Goal: Check status: Check status

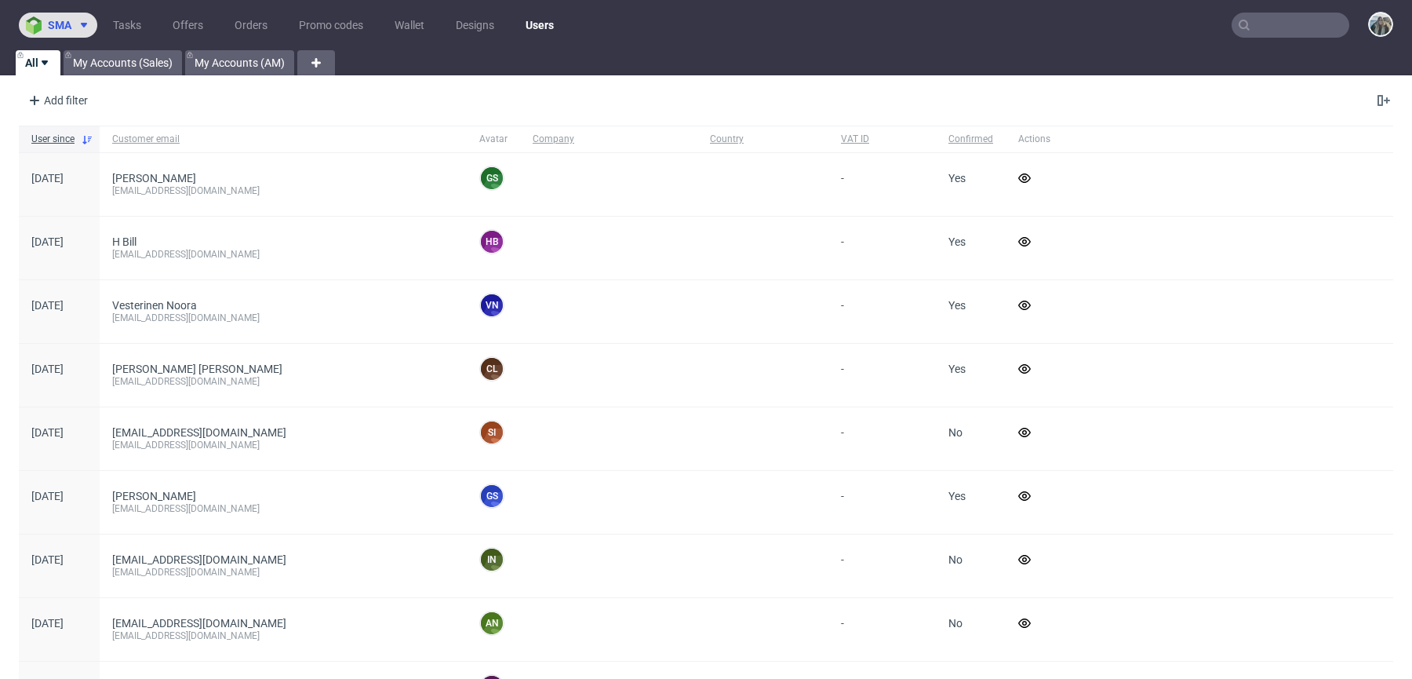
click at [79, 24] on icon at bounding box center [84, 25] width 13 height 13
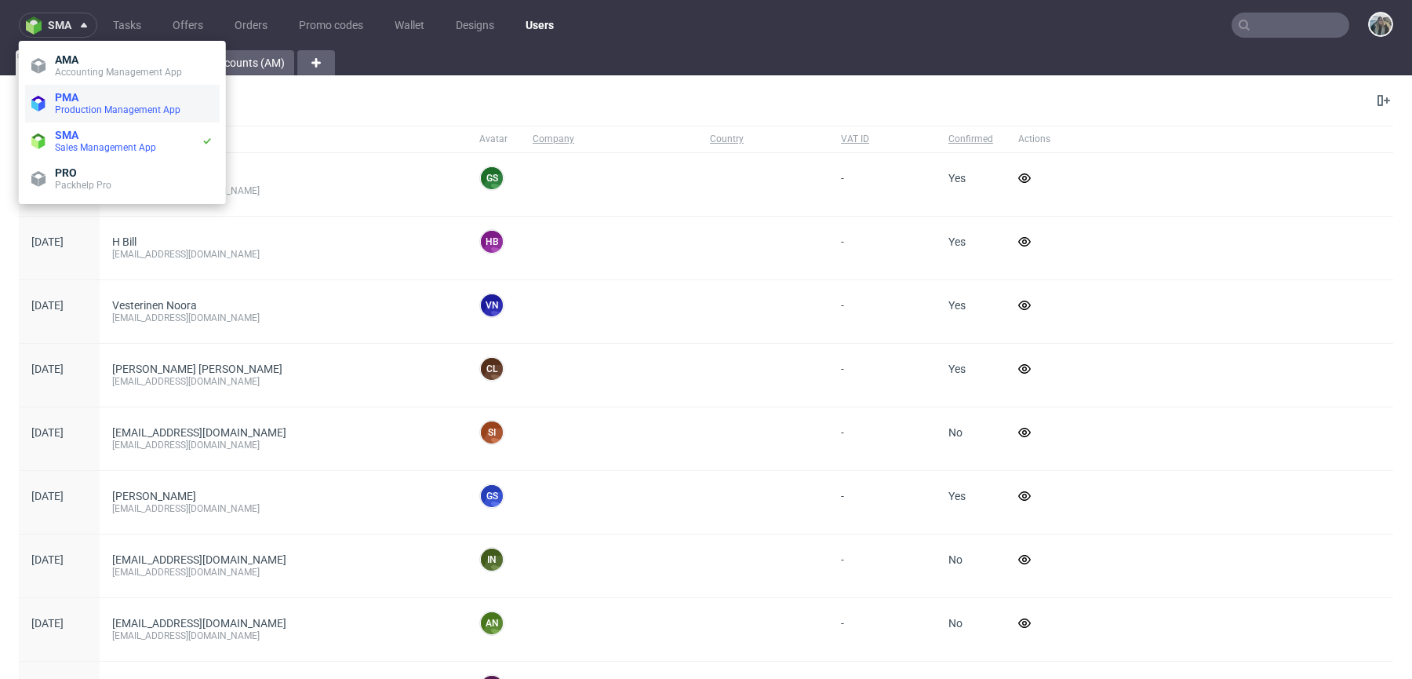
click at [78, 115] on span "Production Management App" at bounding box center [118, 109] width 126 height 11
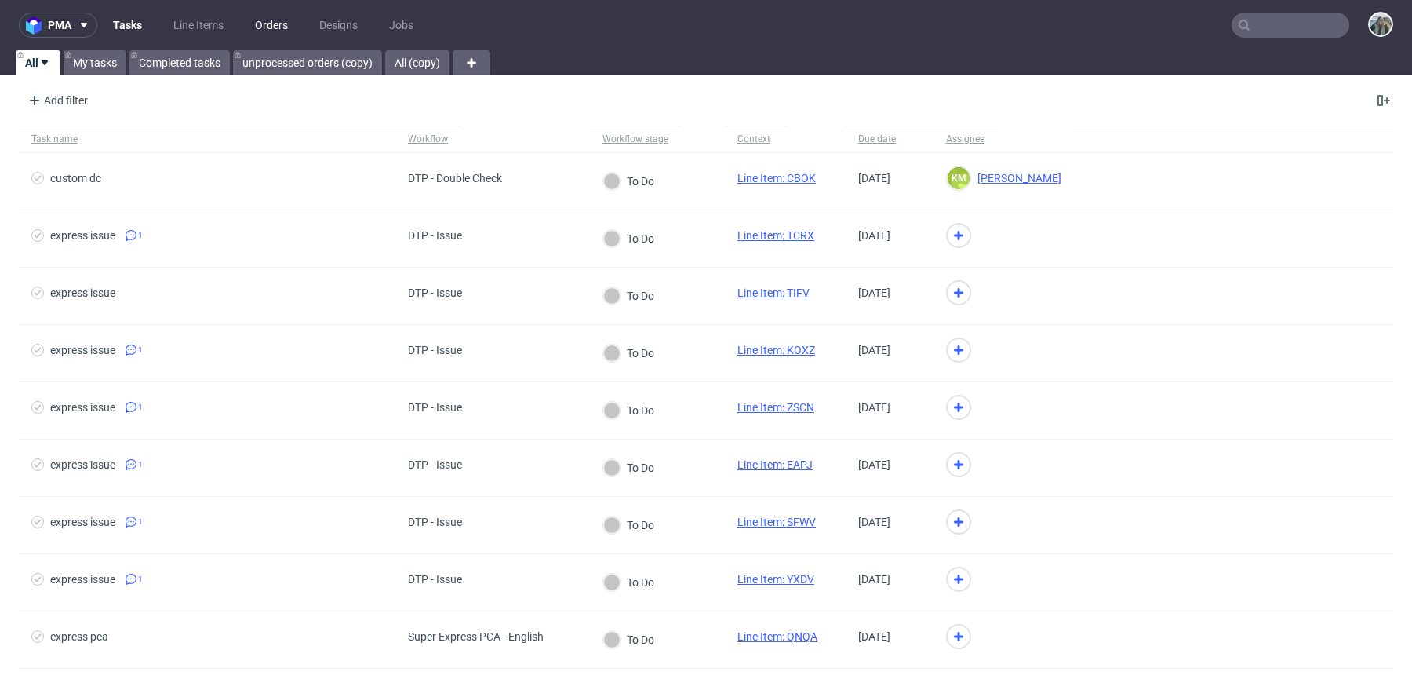
click at [264, 29] on link "Orders" at bounding box center [272, 25] width 52 height 25
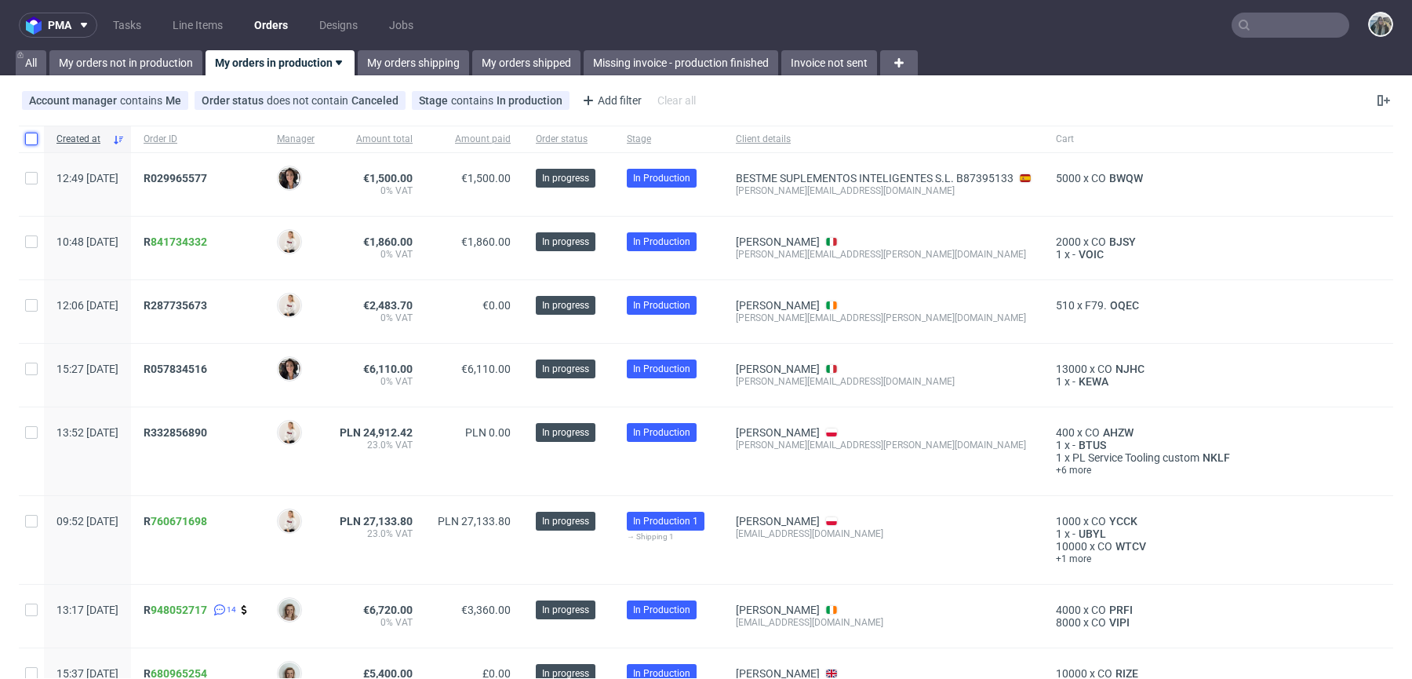
drag, startPoint x: 32, startPoint y: 135, endPoint x: 44, endPoint y: 156, distance: 24.2
click at [32, 135] on input "checkbox" at bounding box center [31, 139] width 13 height 13
checkbox input "true"
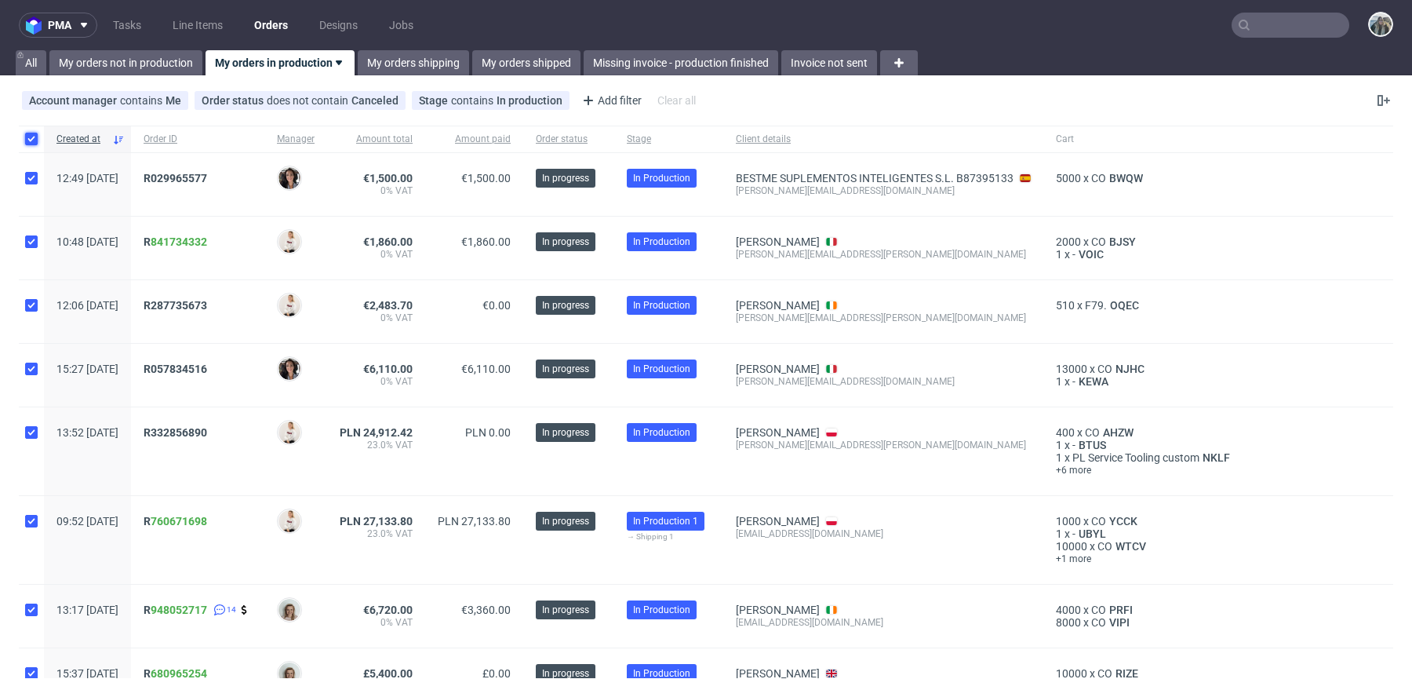
checkbox input "true"
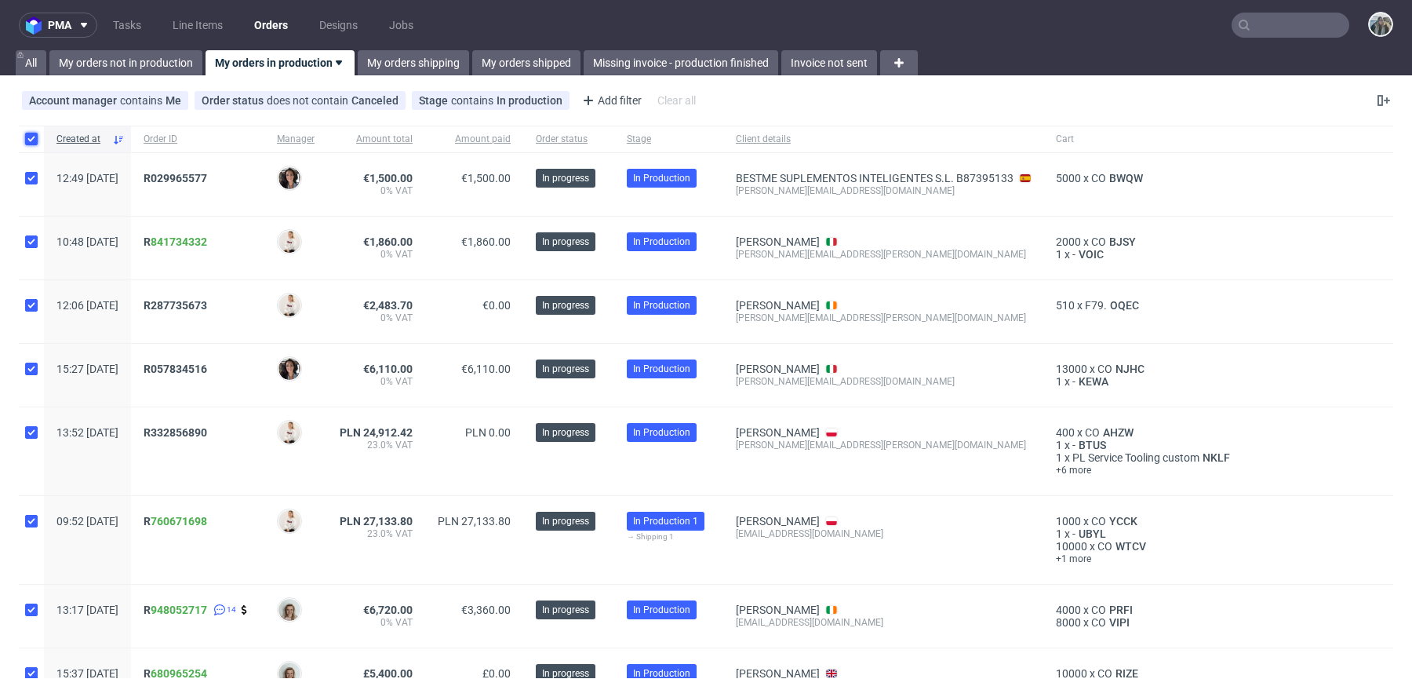
checkbox input "true"
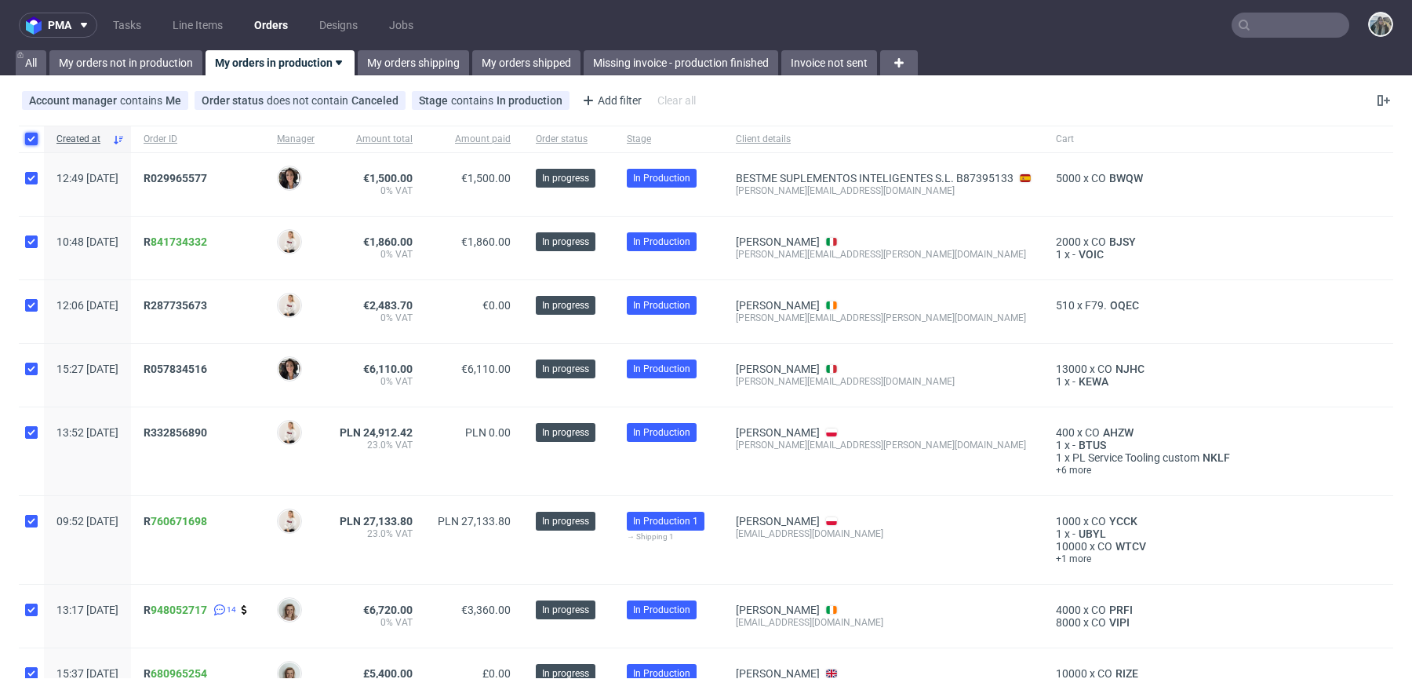
checkbox input "true"
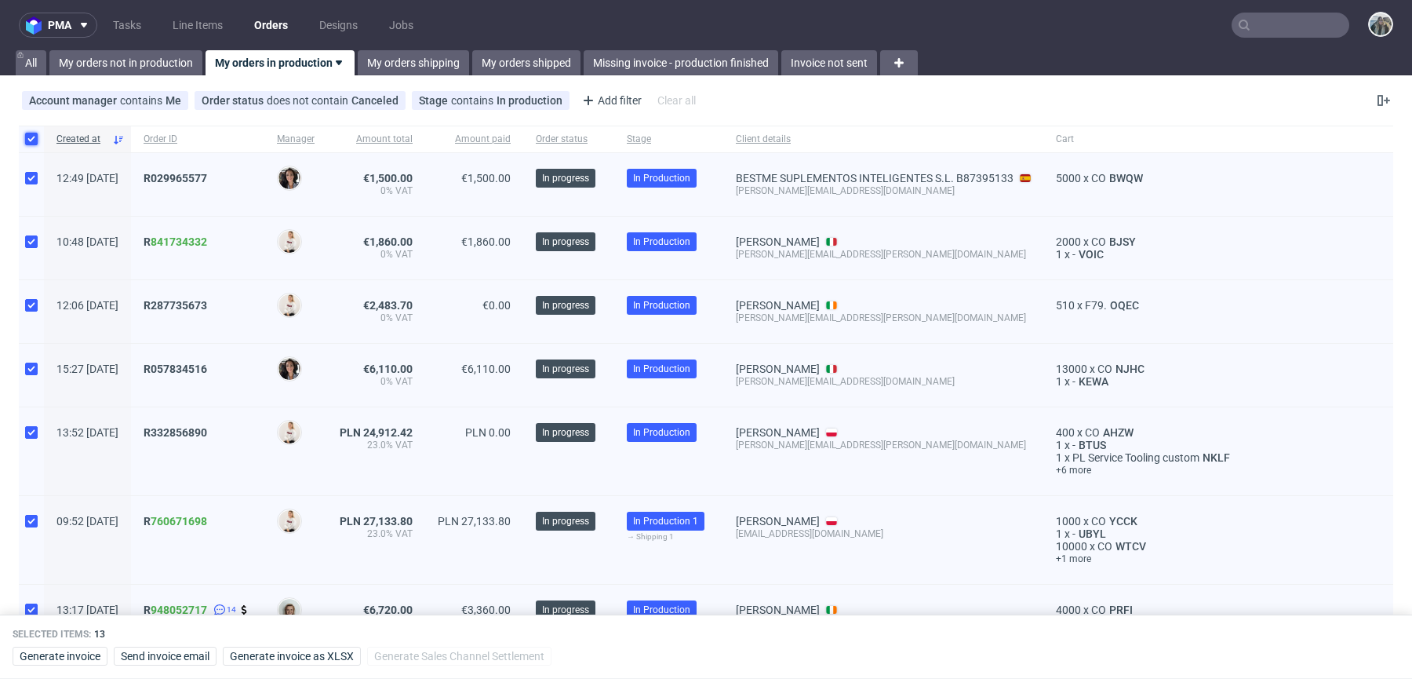
click at [34, 136] on input "checkbox" at bounding box center [31, 139] width 13 height 13
checkbox input "false"
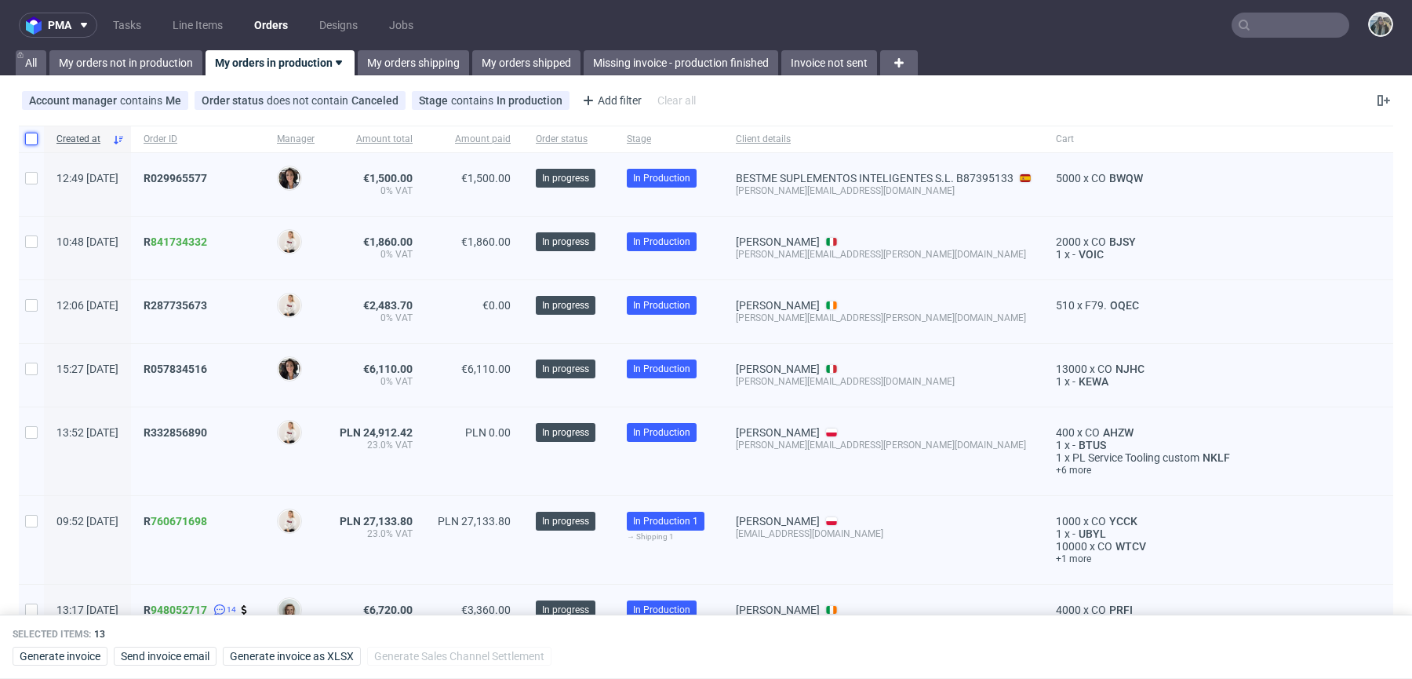
checkbox input "false"
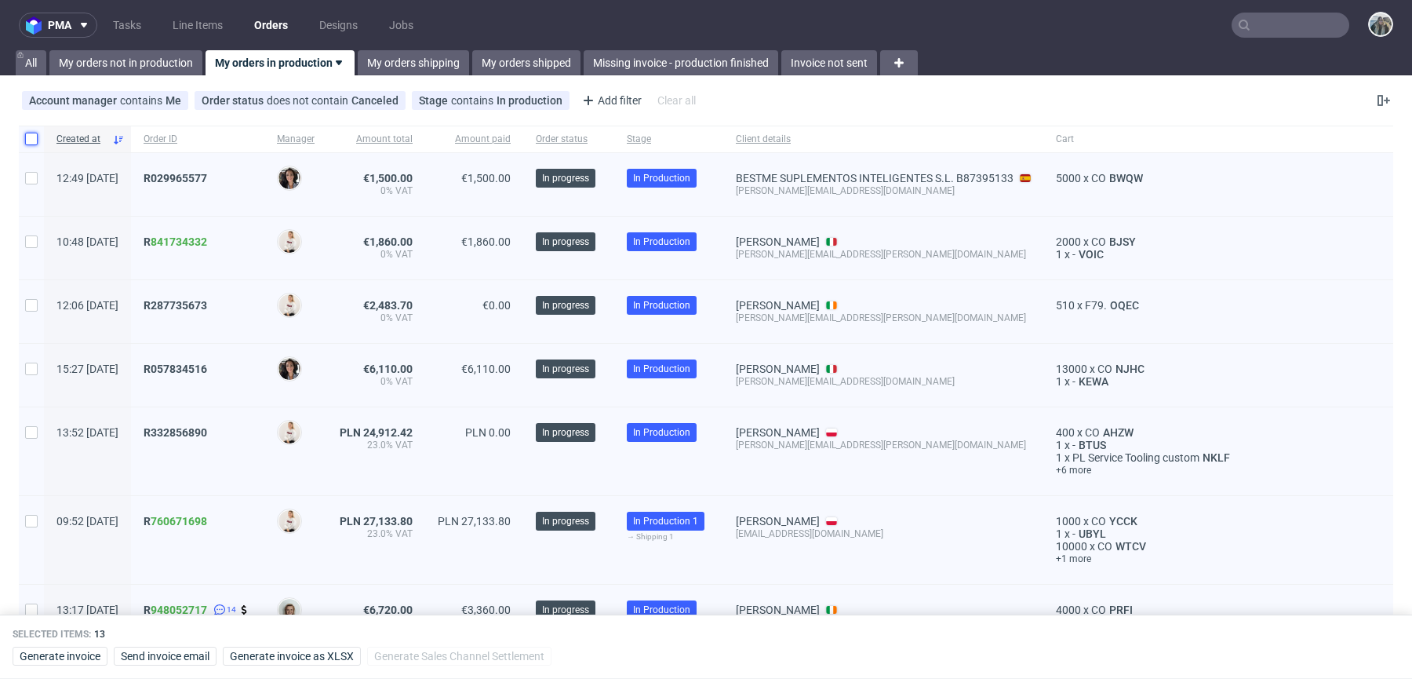
checkbox input "false"
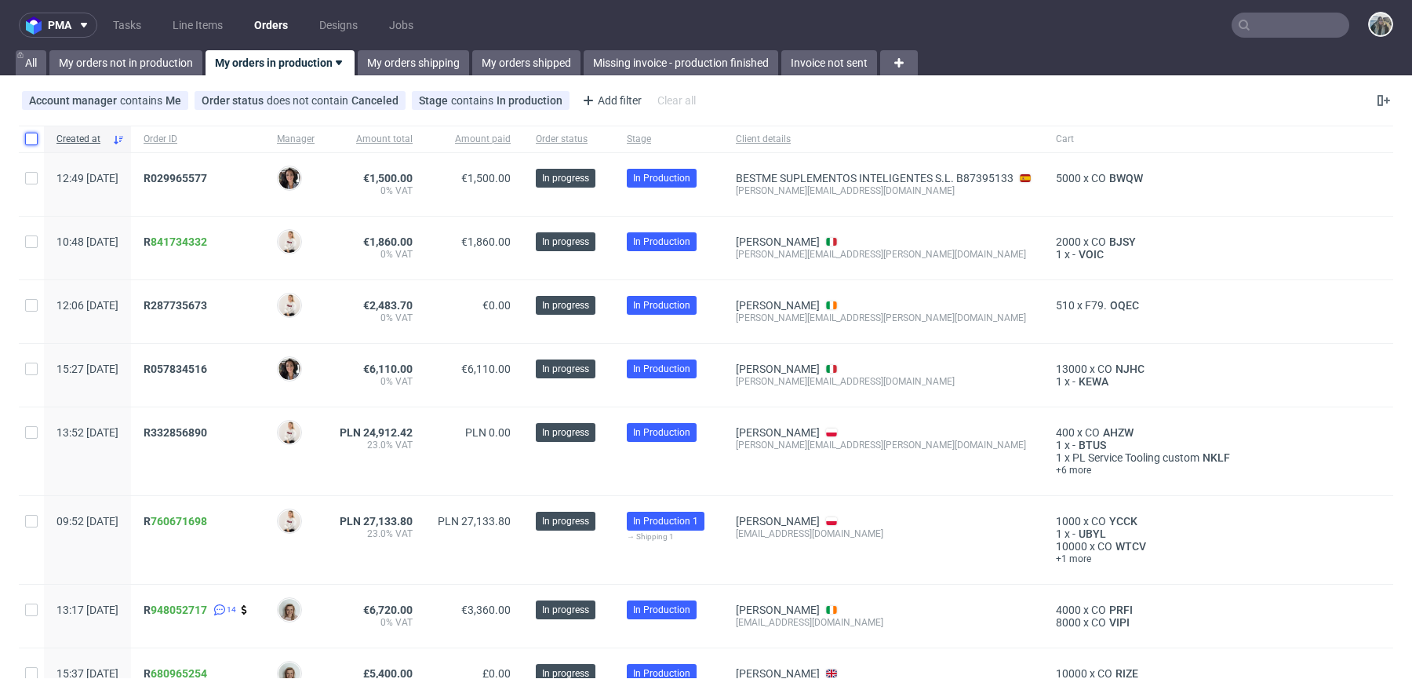
click at [31, 138] on input "checkbox" at bounding box center [31, 139] width 13 height 13
checkbox input "true"
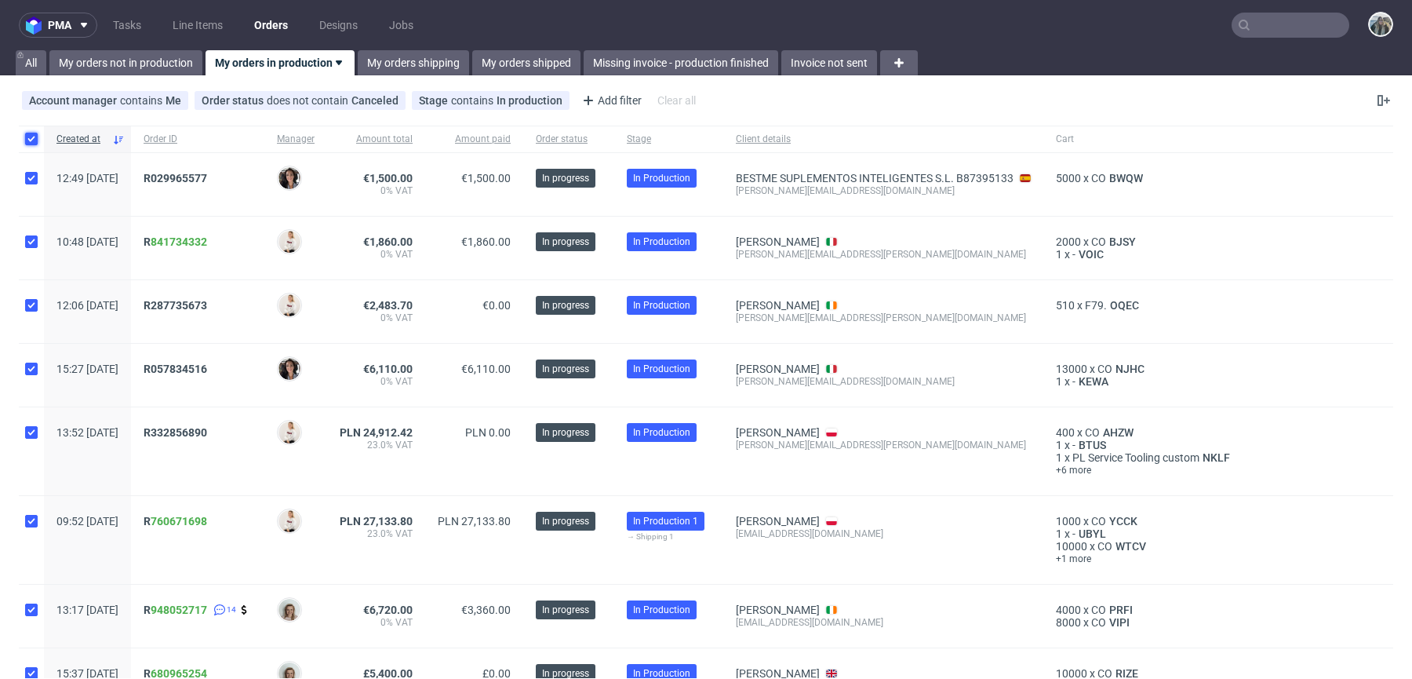
checkbox input "true"
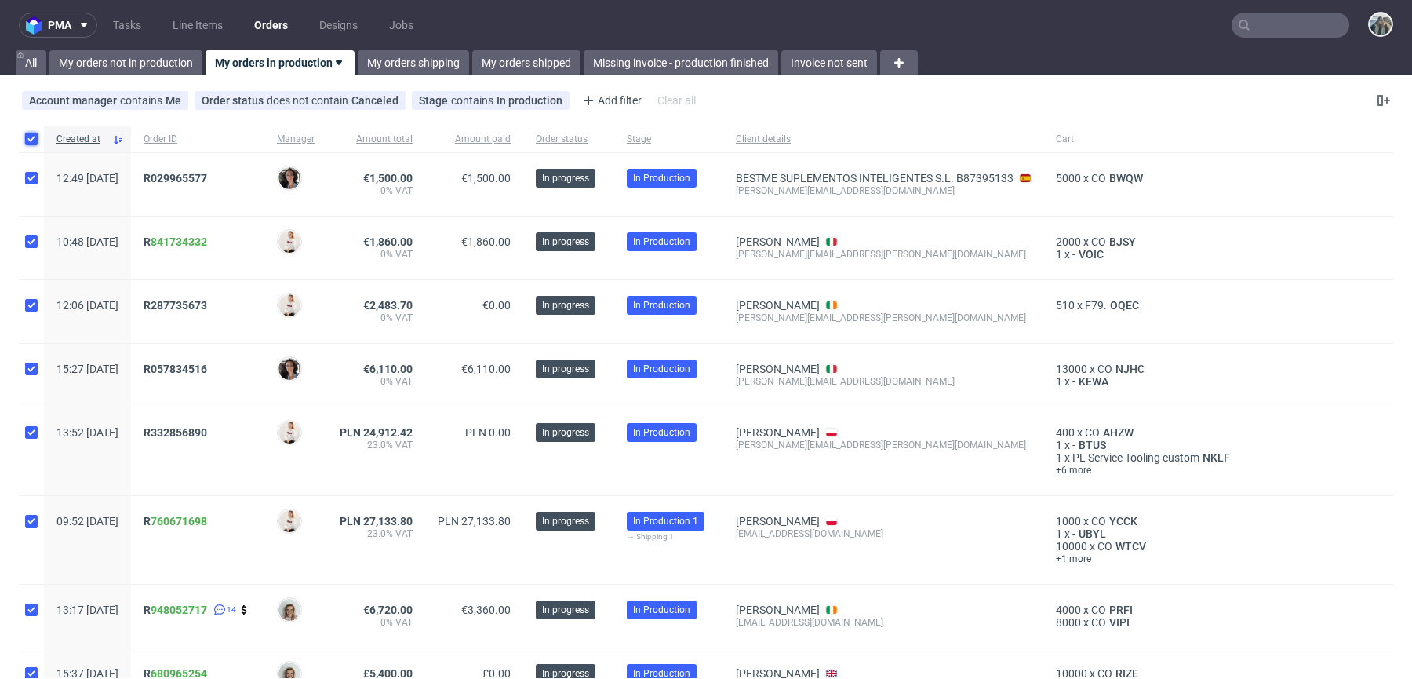
checkbox input "true"
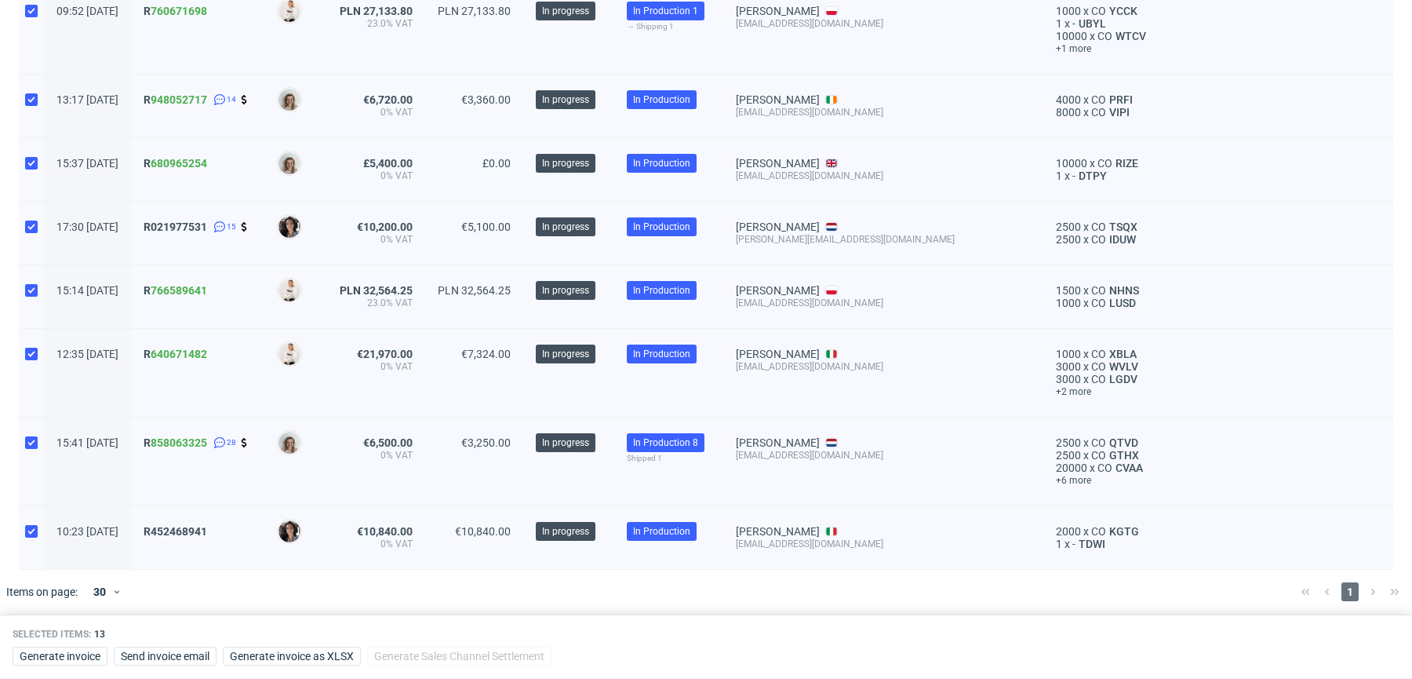
scroll to position [31, 0]
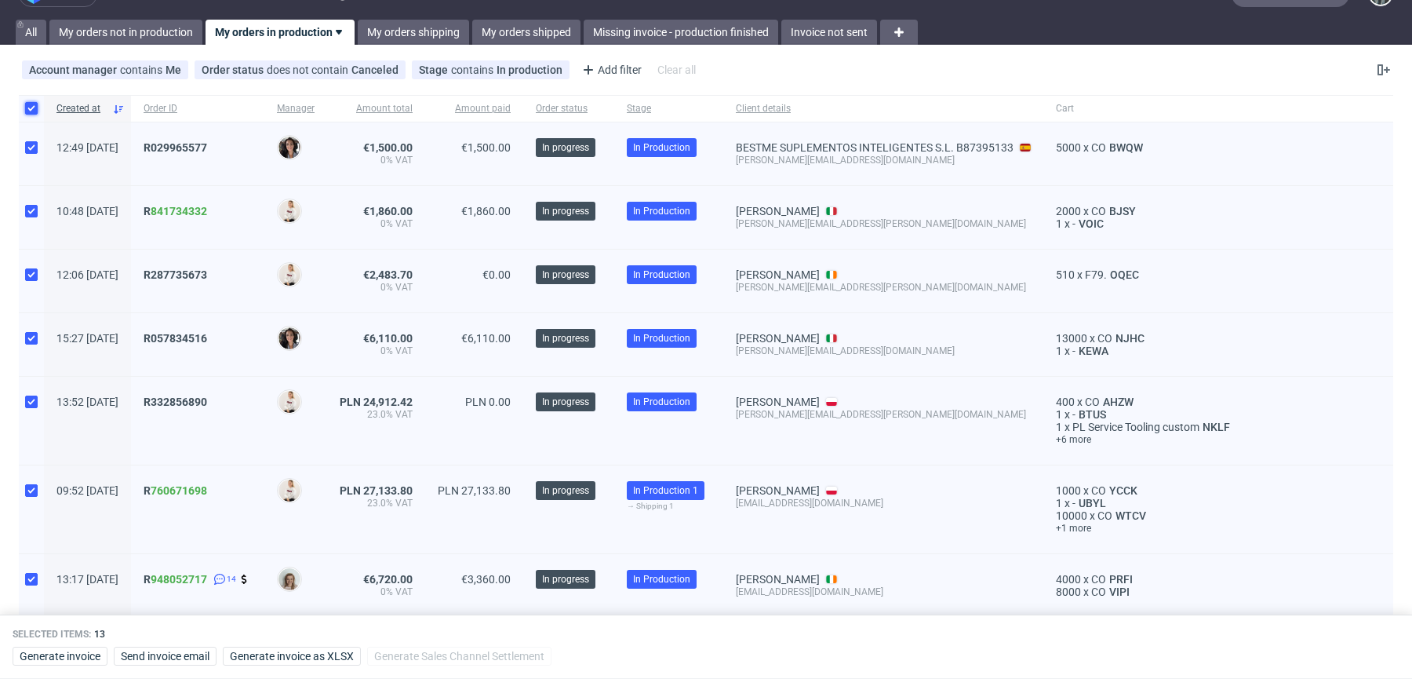
click at [31, 104] on input "checkbox" at bounding box center [31, 108] width 13 height 13
checkbox input "false"
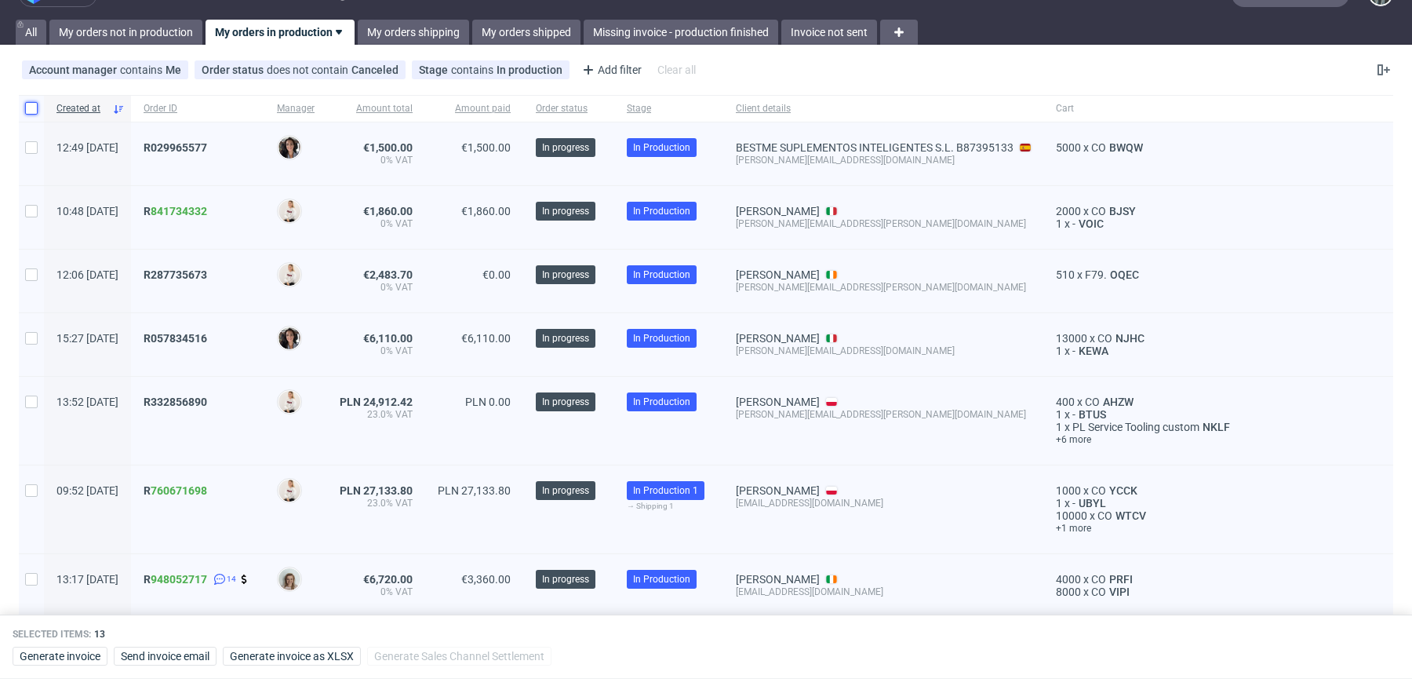
checkbox input "false"
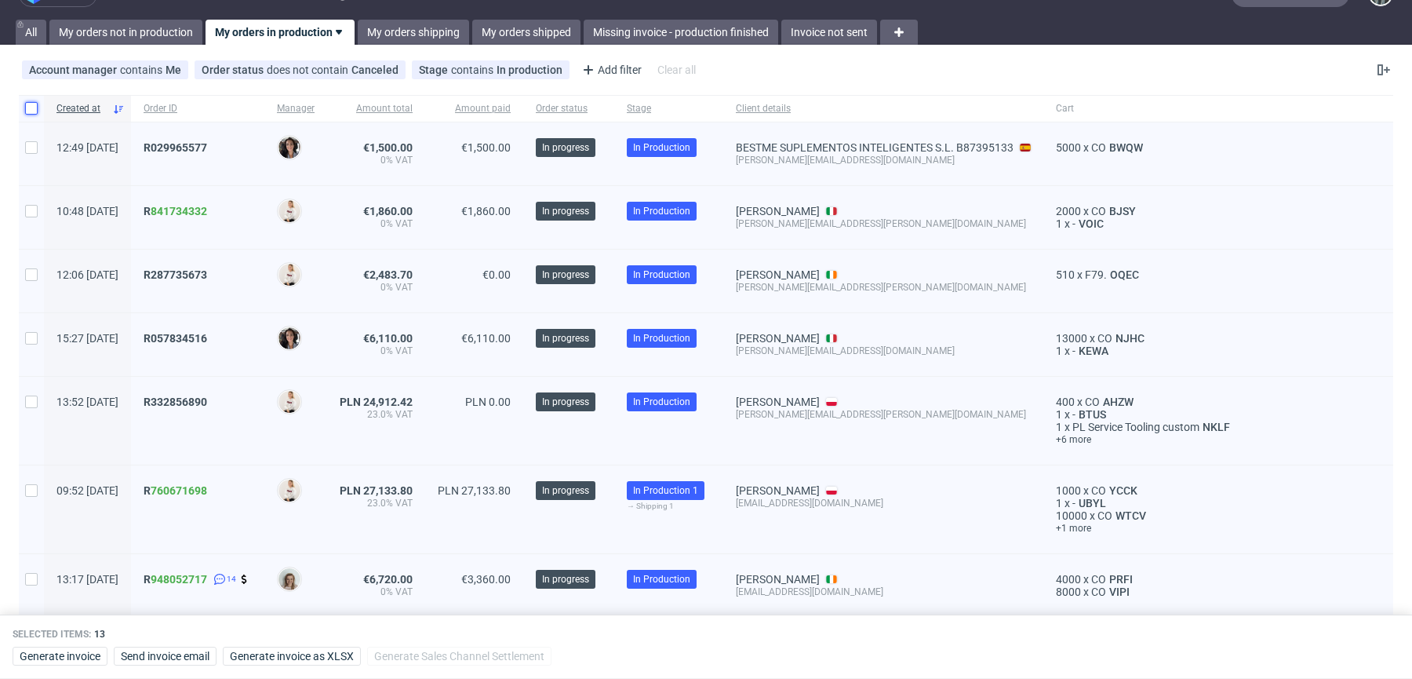
checkbox input "false"
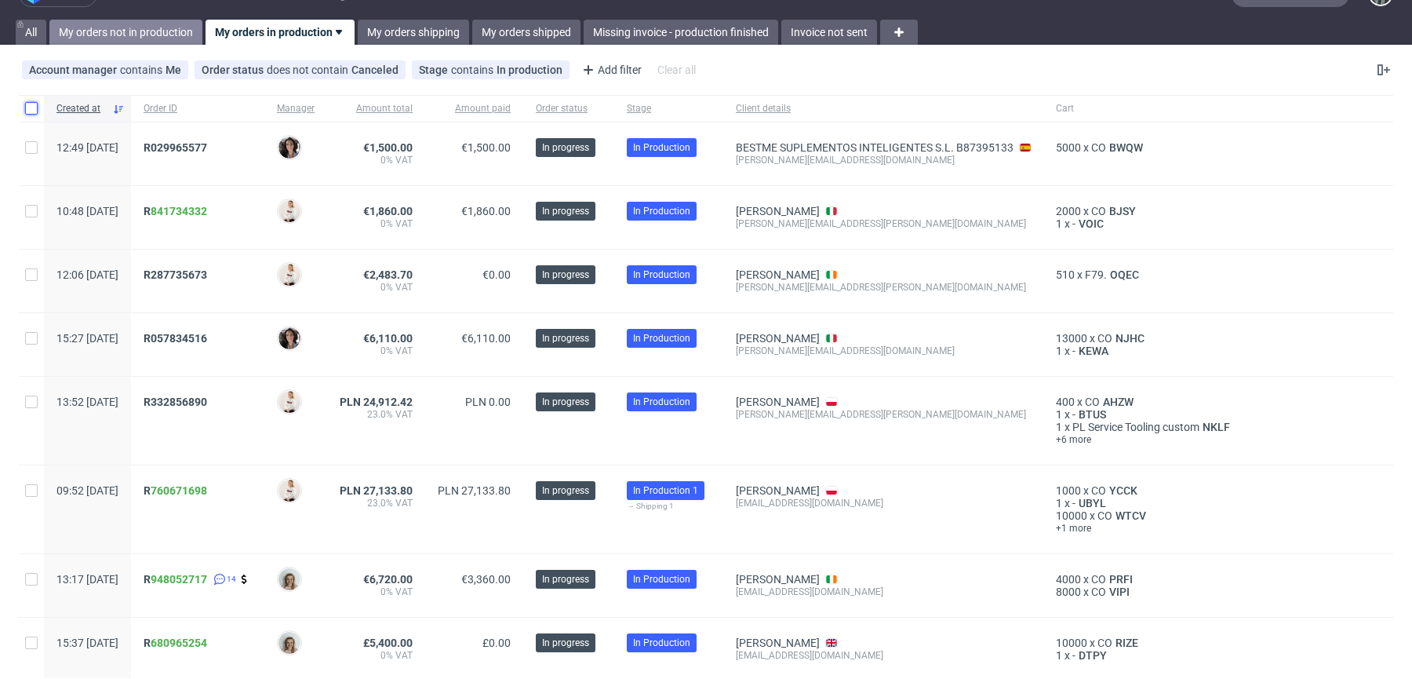
click at [165, 30] on link "My orders not in production" at bounding box center [125, 32] width 153 height 25
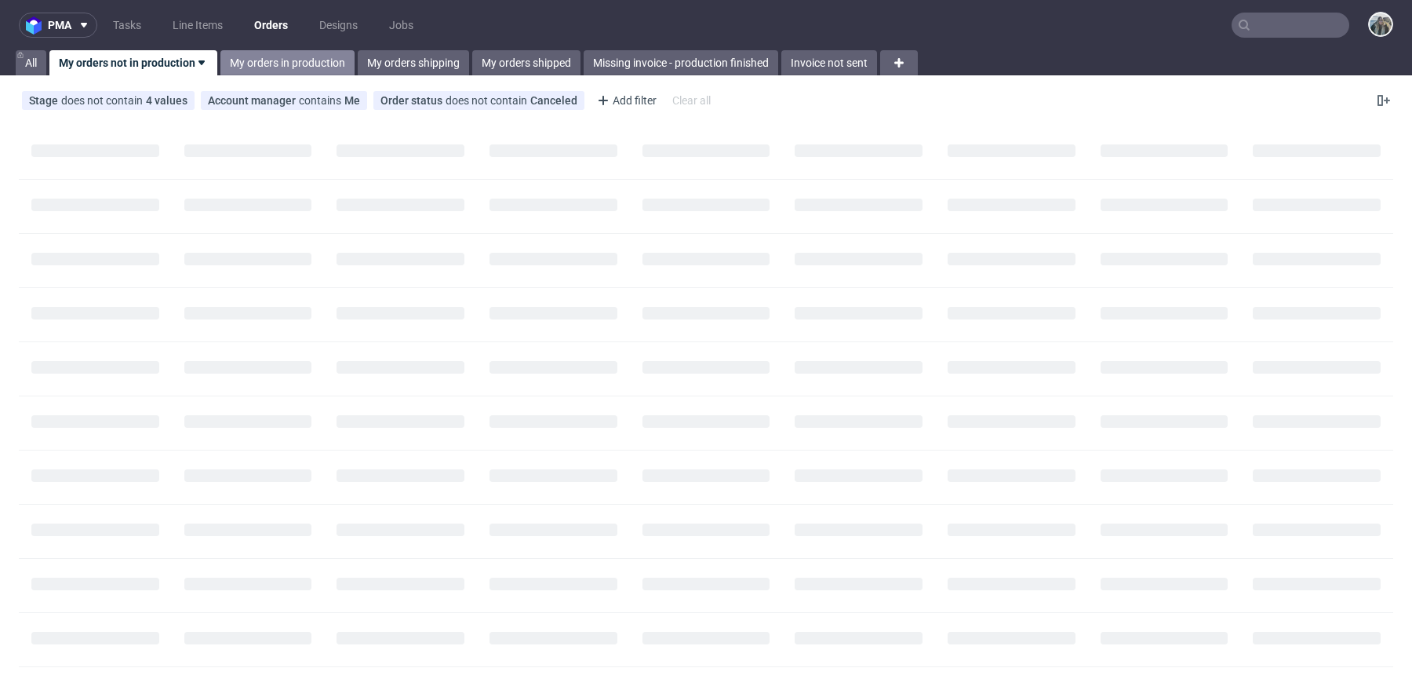
click at [248, 63] on link "My orders in production" at bounding box center [288, 62] width 134 height 25
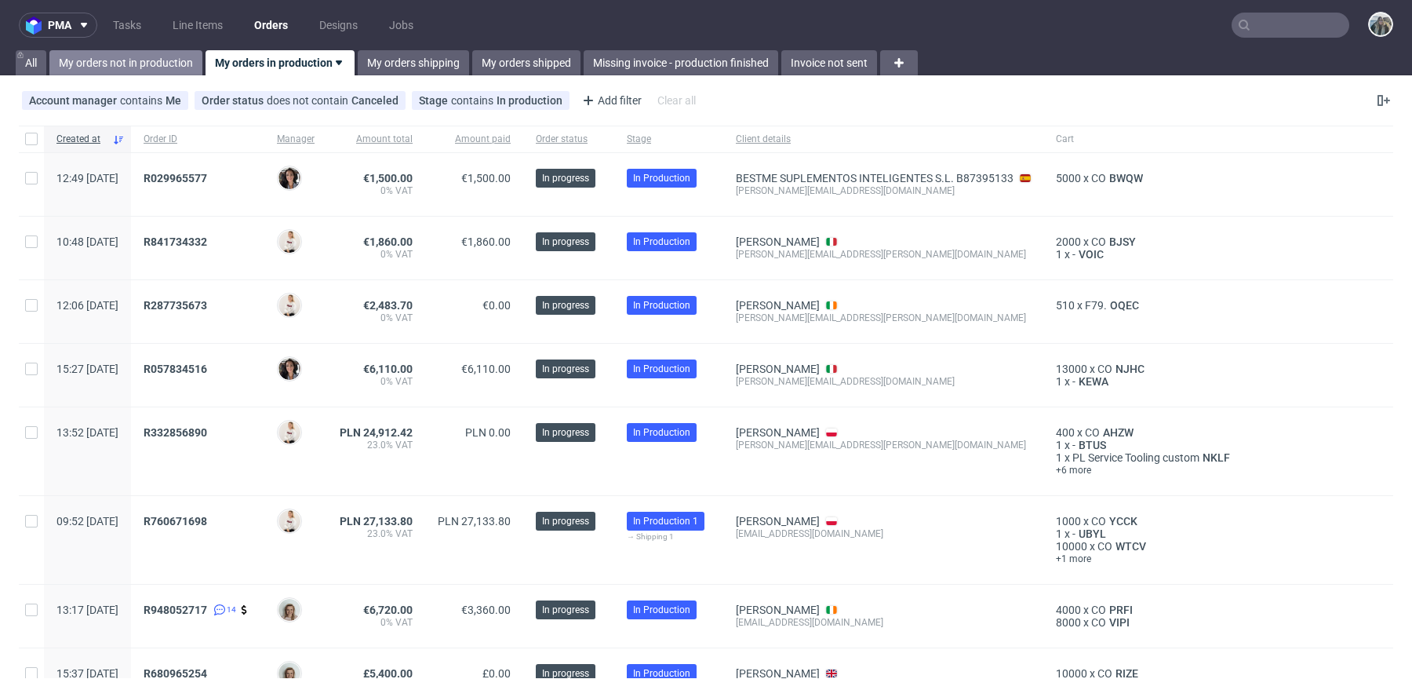
click at [150, 55] on link "My orders not in production" at bounding box center [125, 62] width 153 height 25
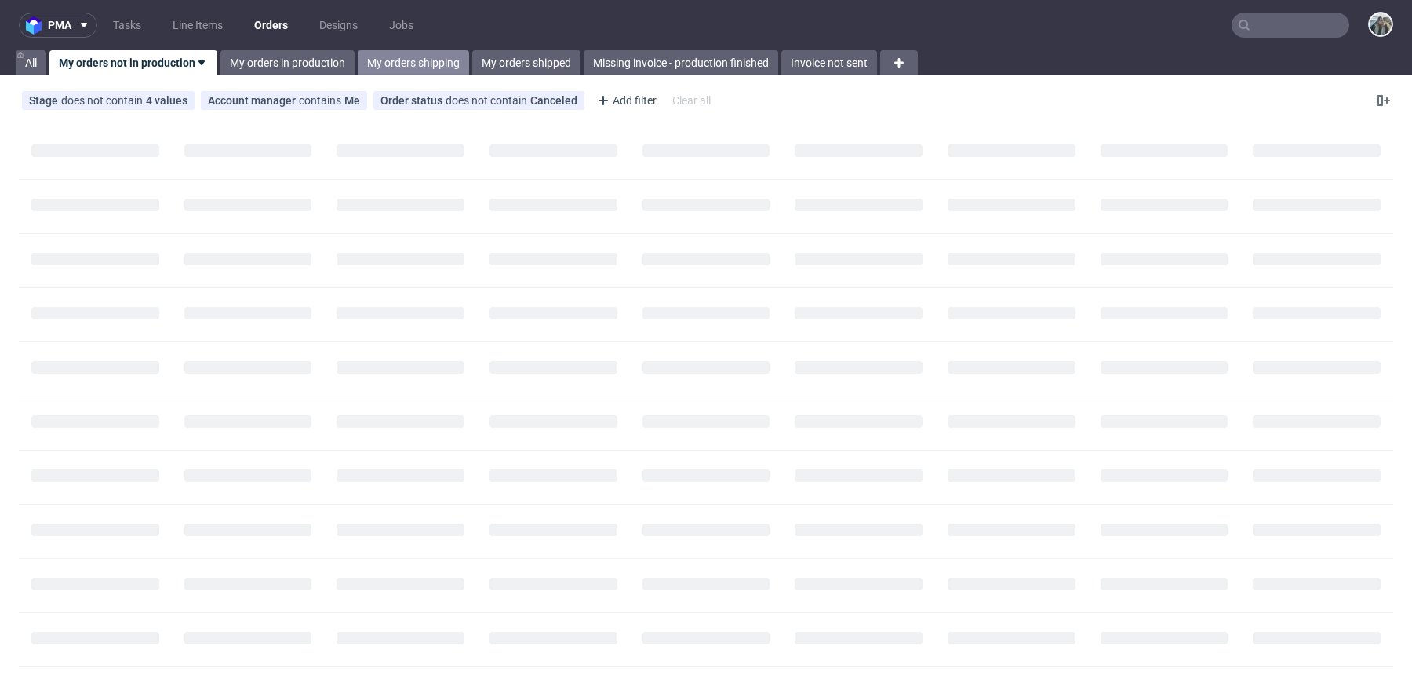
click at [423, 63] on link "My orders shipping" at bounding box center [413, 62] width 111 height 25
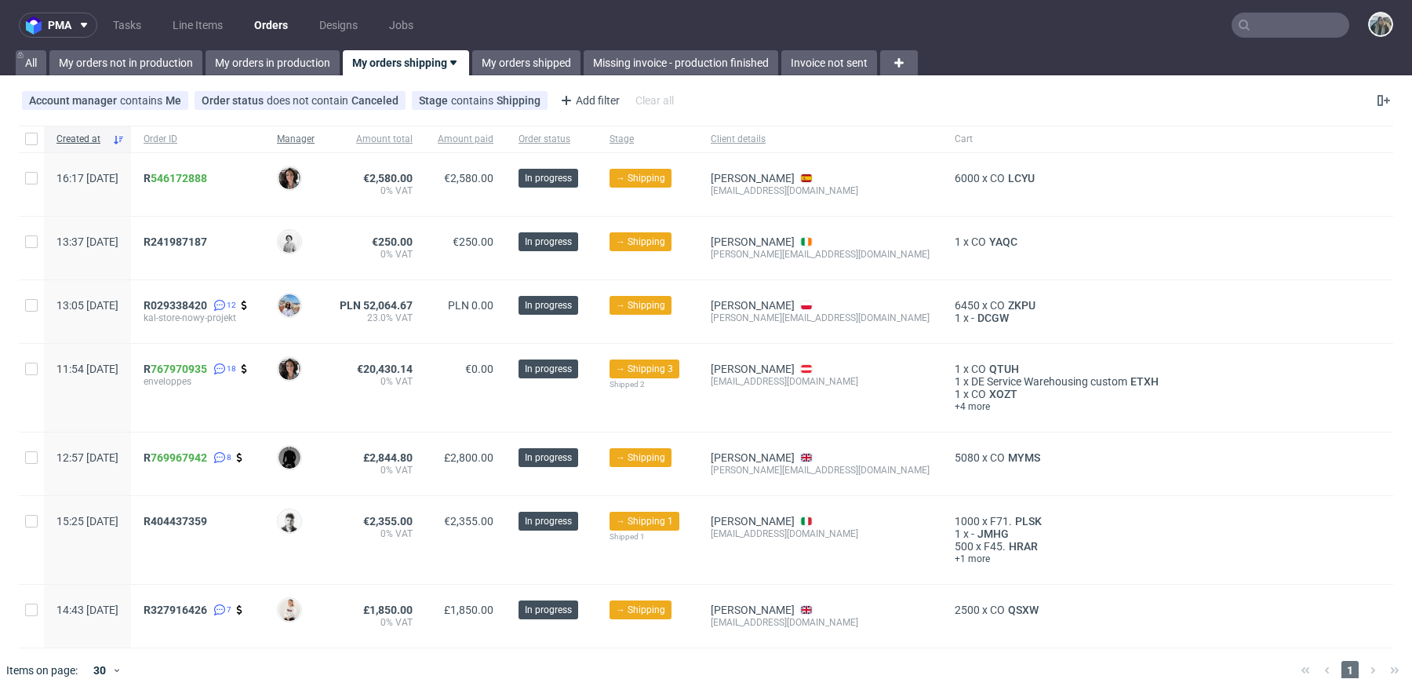
scroll to position [17, 0]
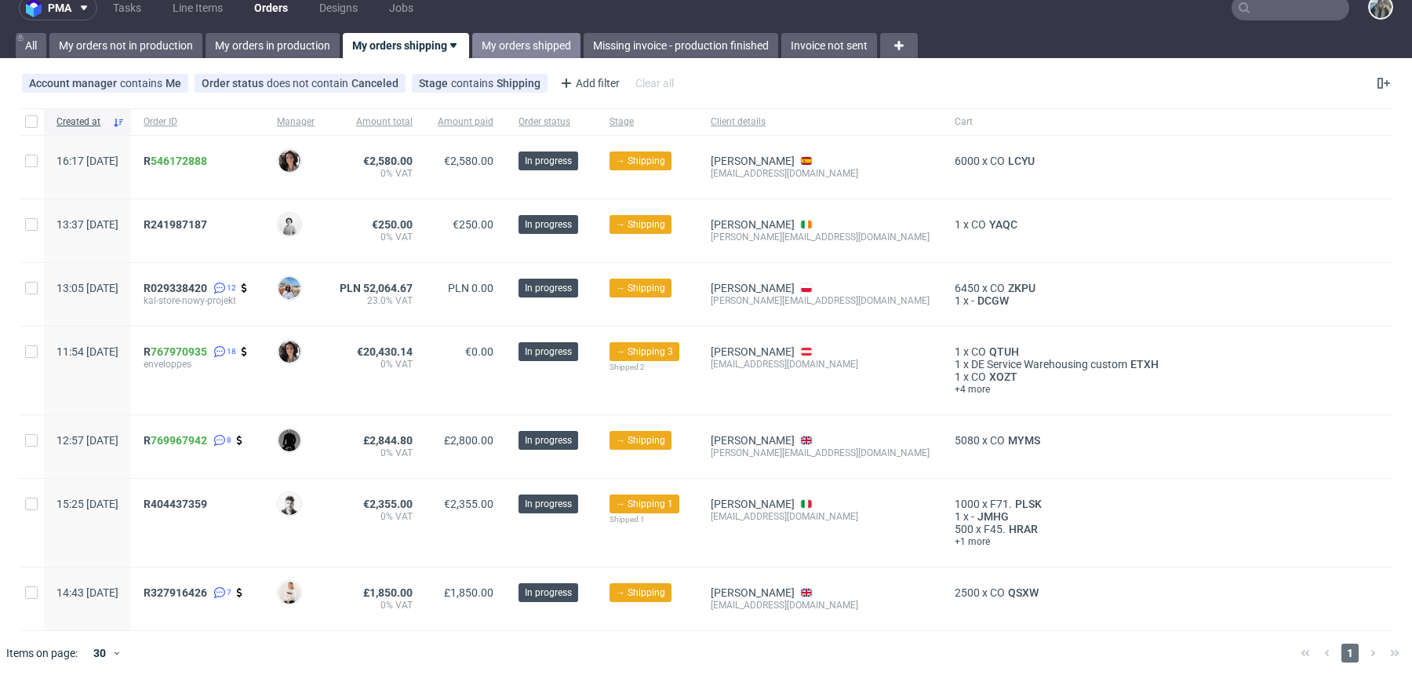
click at [526, 53] on link "My orders shipped" at bounding box center [526, 45] width 108 height 25
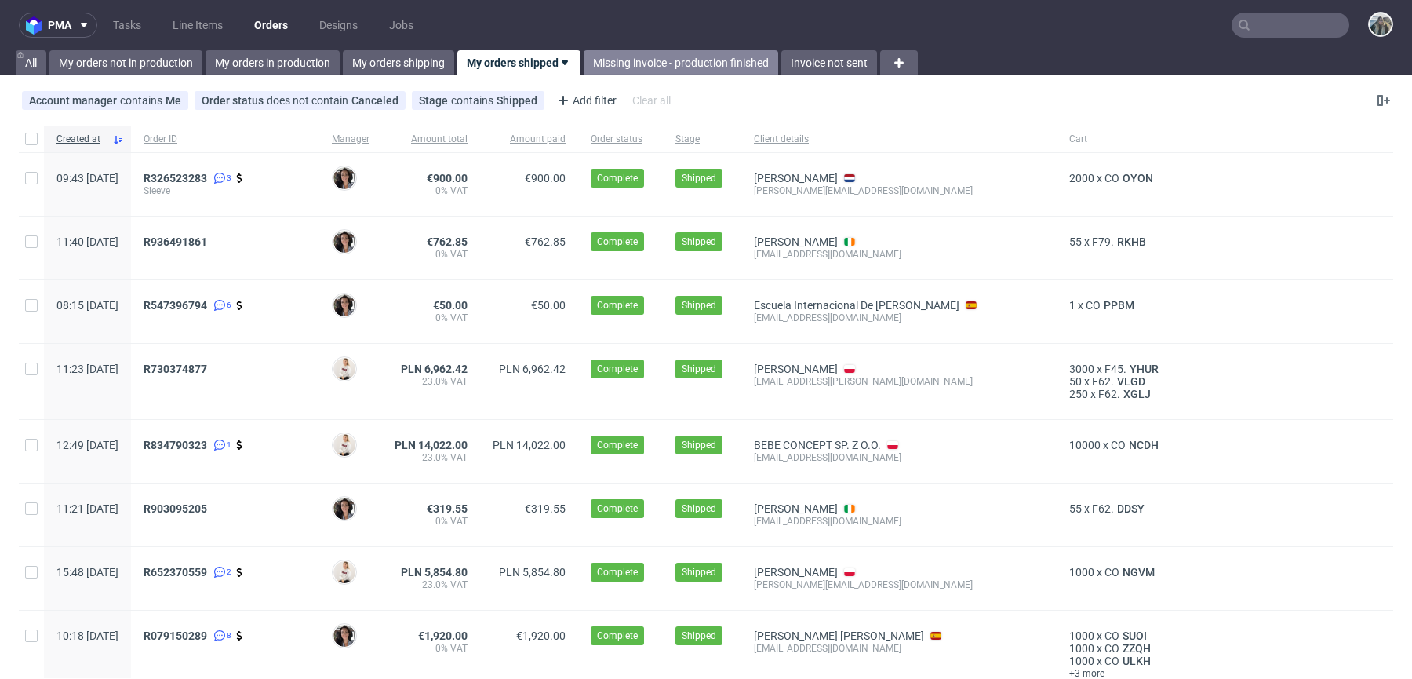
click at [619, 67] on link "Missing invoice - production finished" at bounding box center [681, 62] width 195 height 25
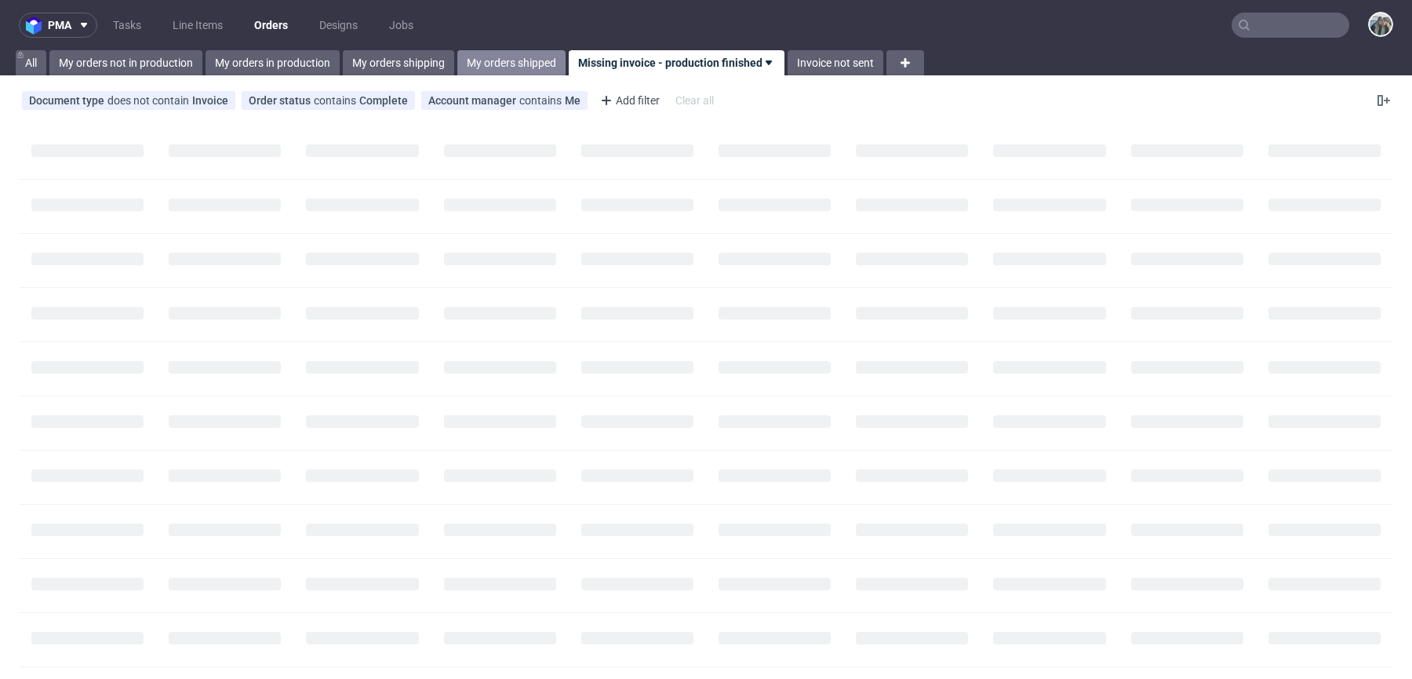
click at [530, 60] on link "My orders shipped" at bounding box center [511, 62] width 108 height 25
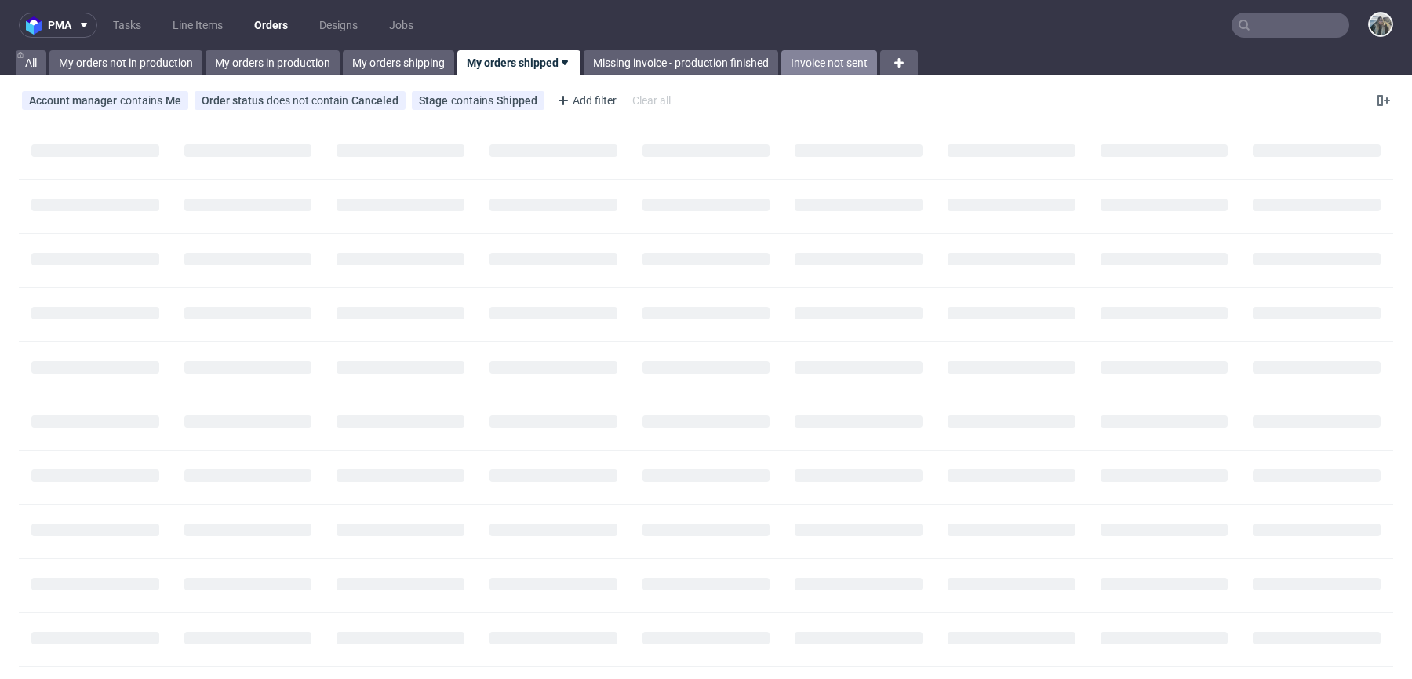
click at [829, 72] on link "Invoice not sent" at bounding box center [830, 62] width 96 height 25
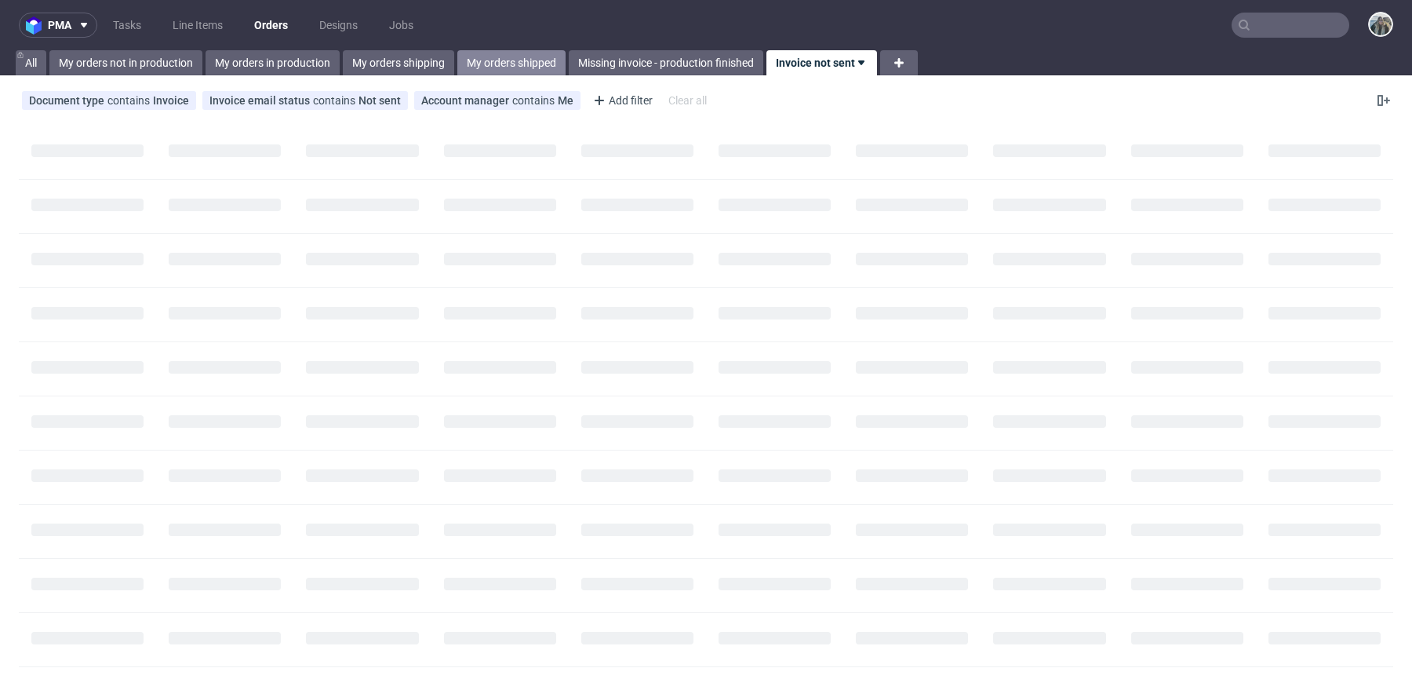
click at [514, 62] on link "My orders shipped" at bounding box center [511, 62] width 108 height 25
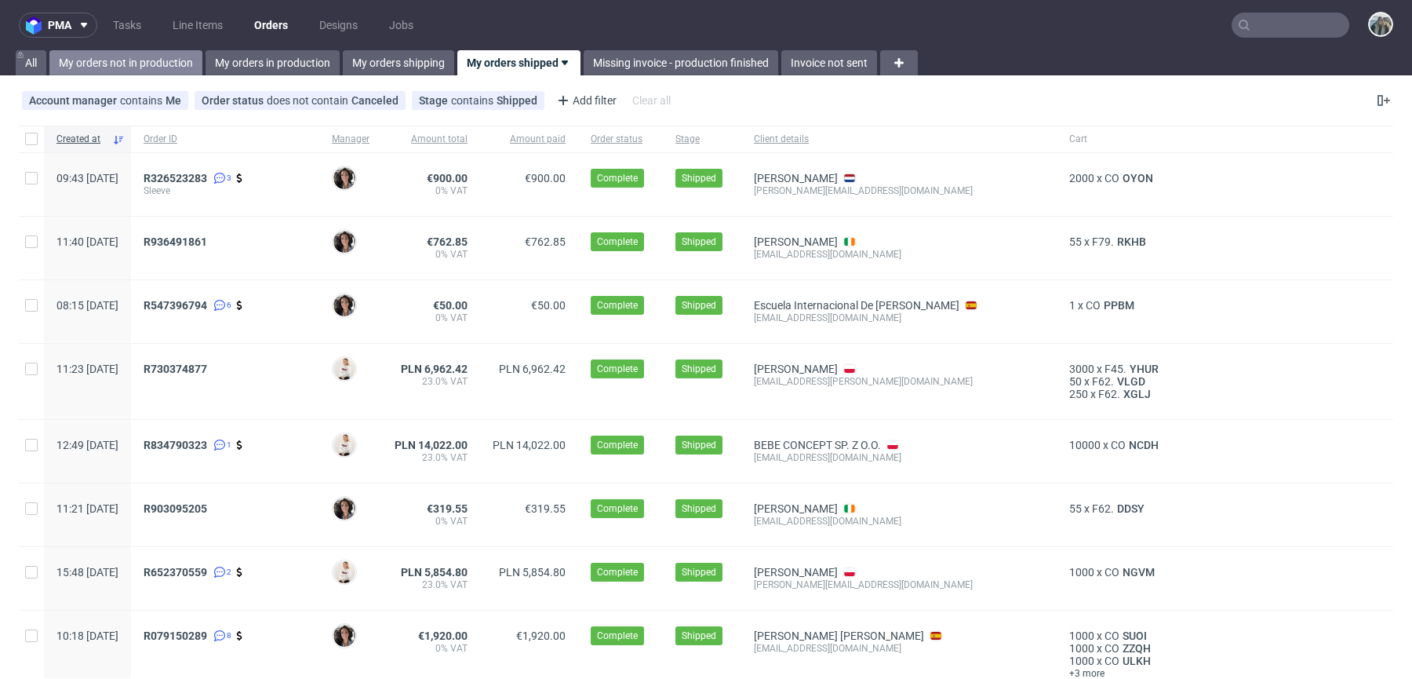
click at [166, 57] on link "My orders not in production" at bounding box center [125, 62] width 153 height 25
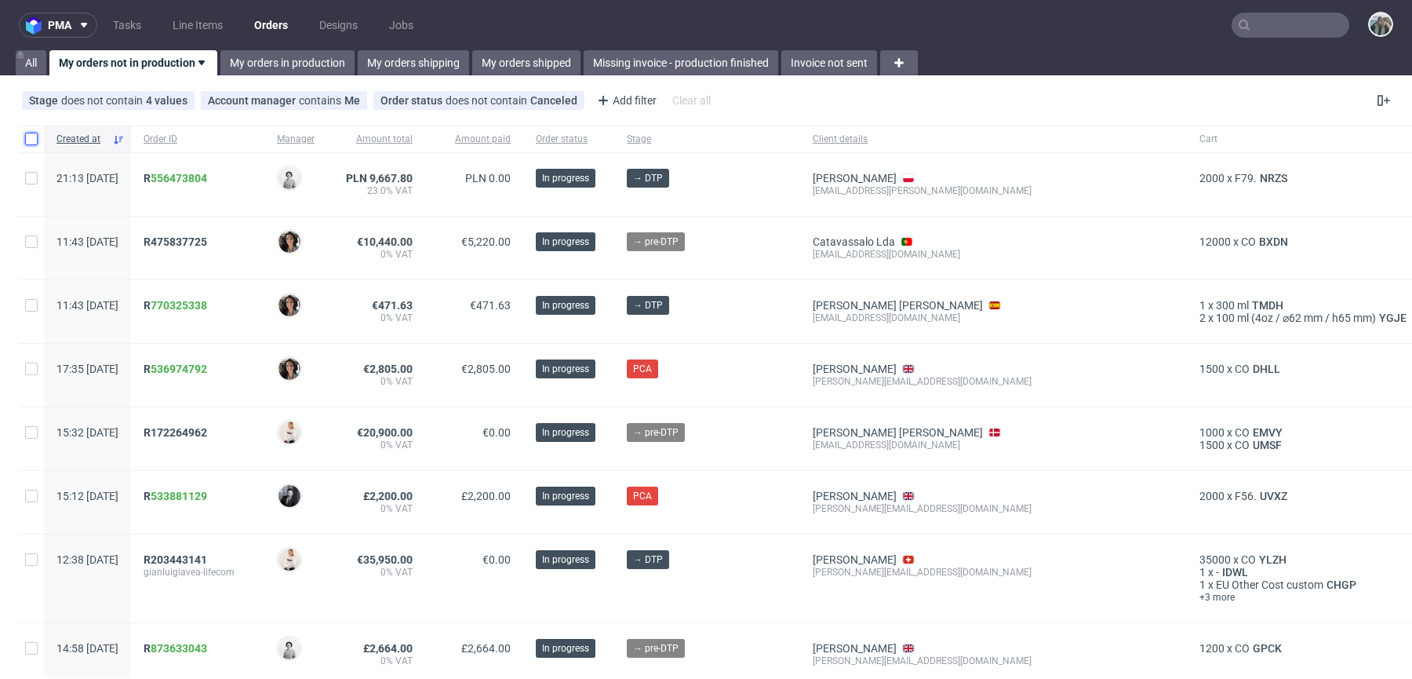
click at [29, 140] on input "checkbox" at bounding box center [31, 139] width 13 height 13
checkbox input "true"
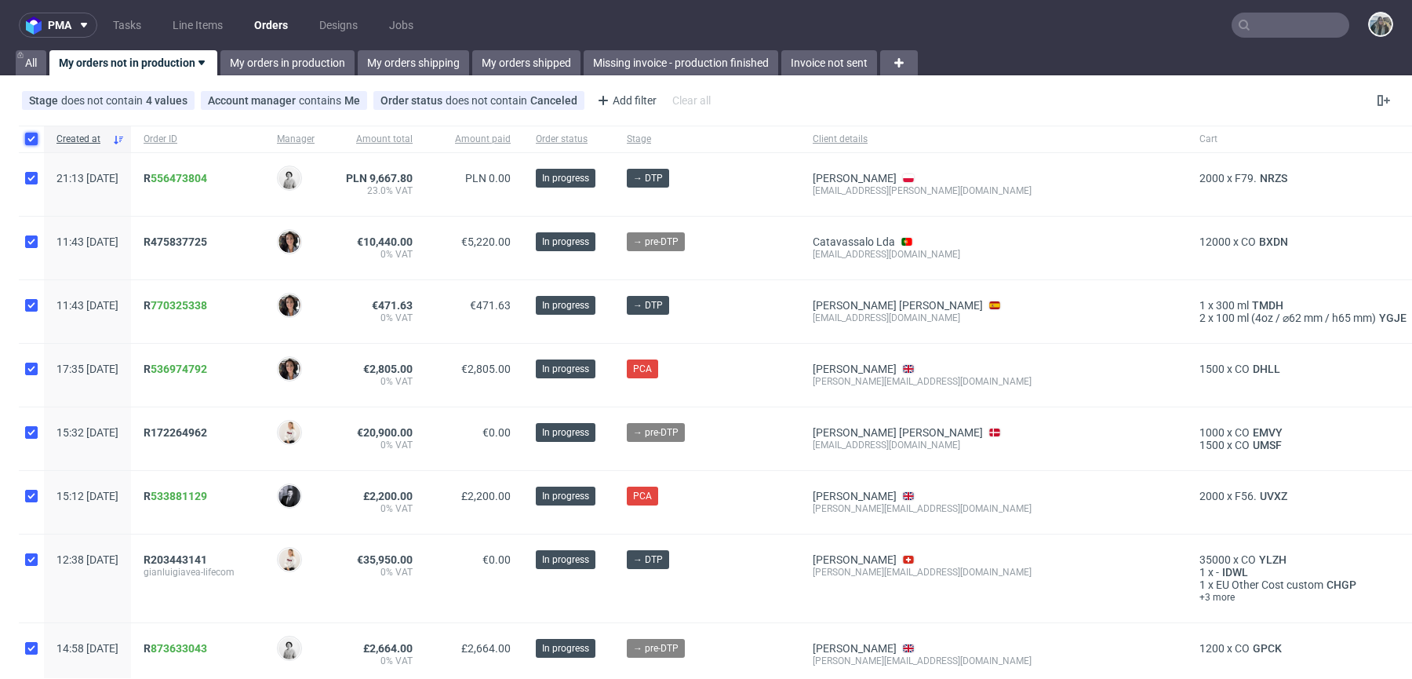
checkbox input "true"
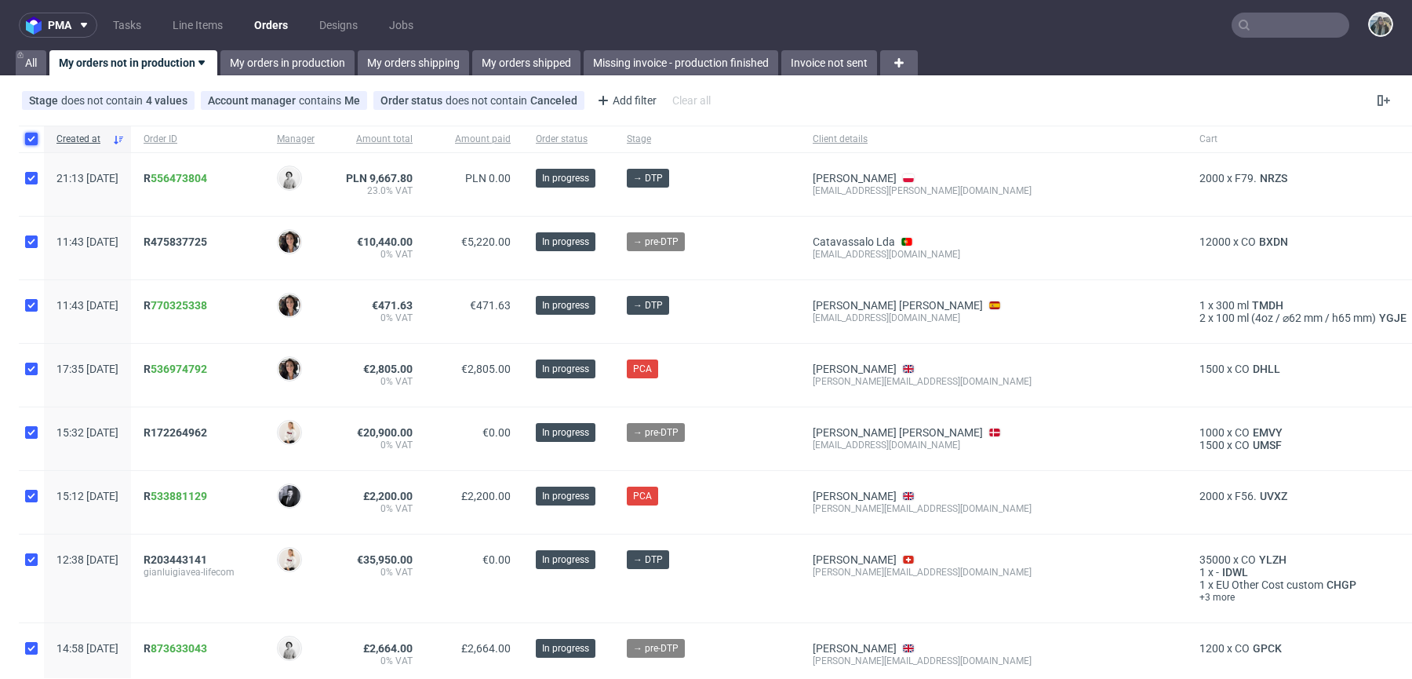
checkbox input "true"
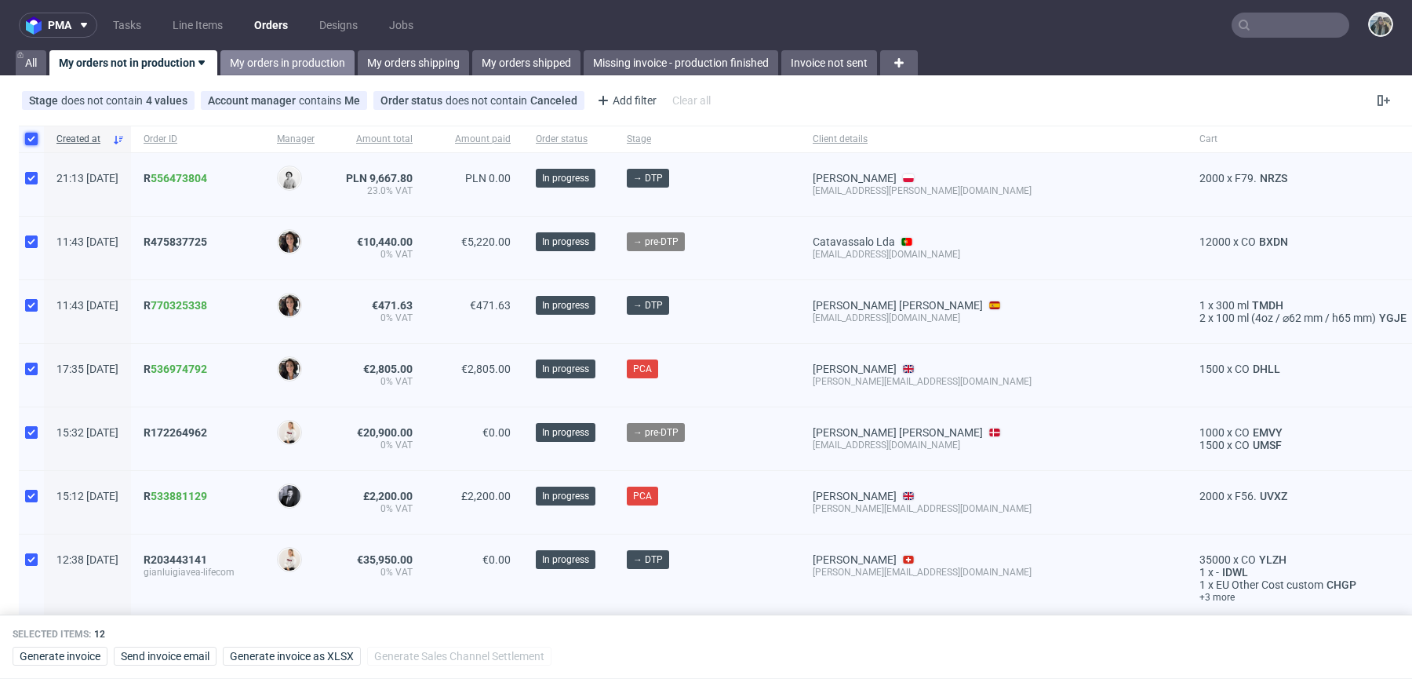
click at [319, 67] on link "My orders in production" at bounding box center [288, 62] width 134 height 25
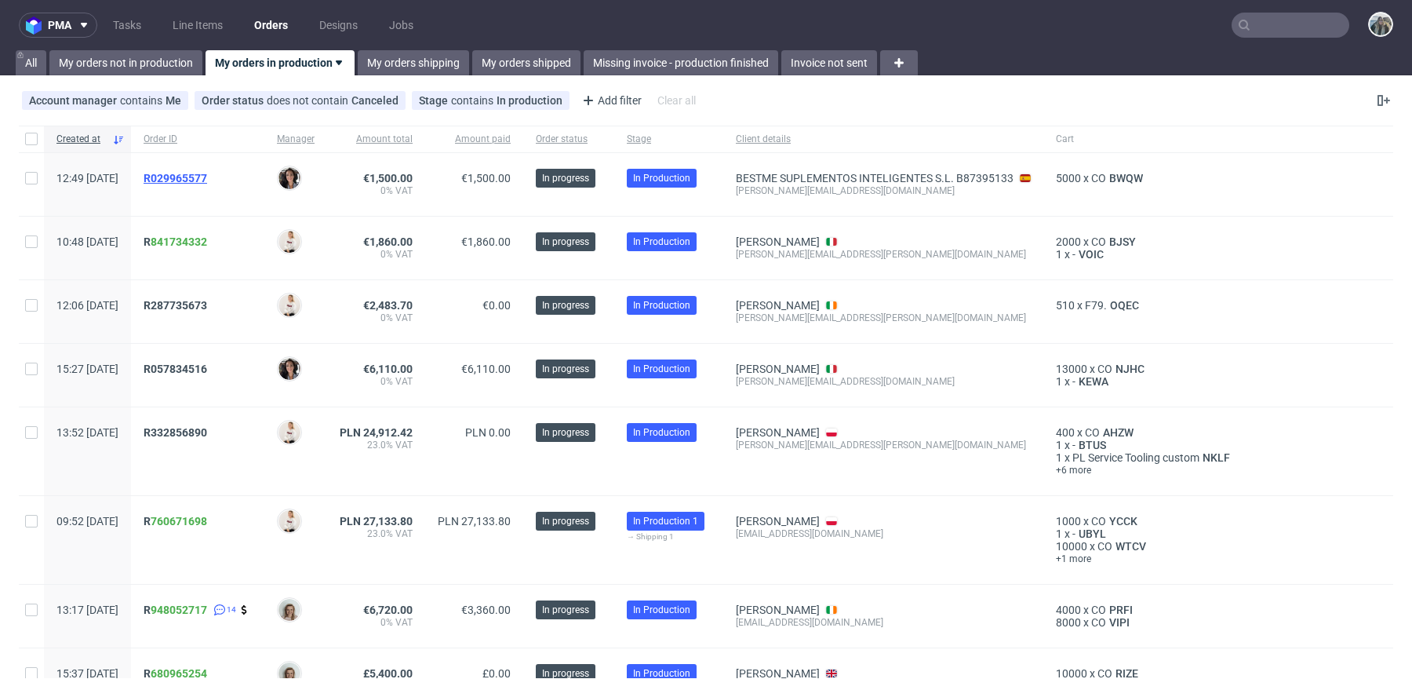
click at [207, 177] on span "R029965577" at bounding box center [176, 178] width 64 height 13
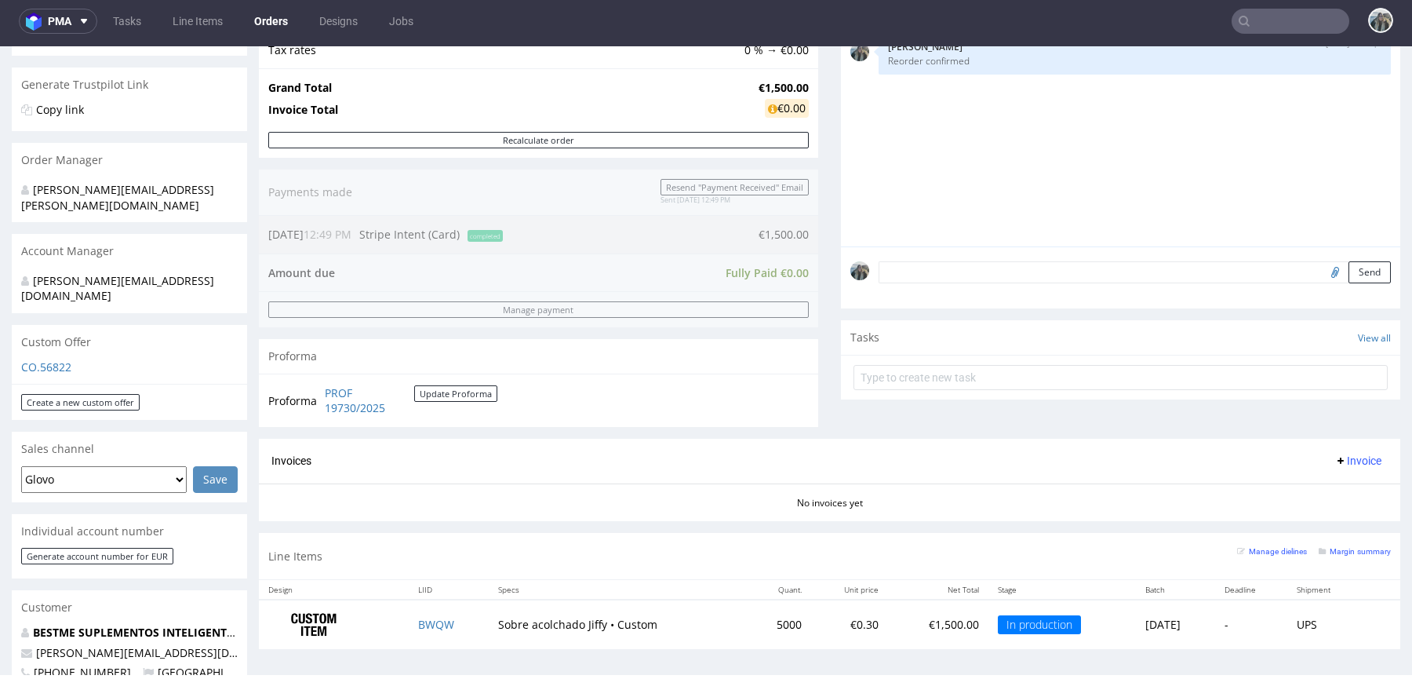
scroll to position [82, 0]
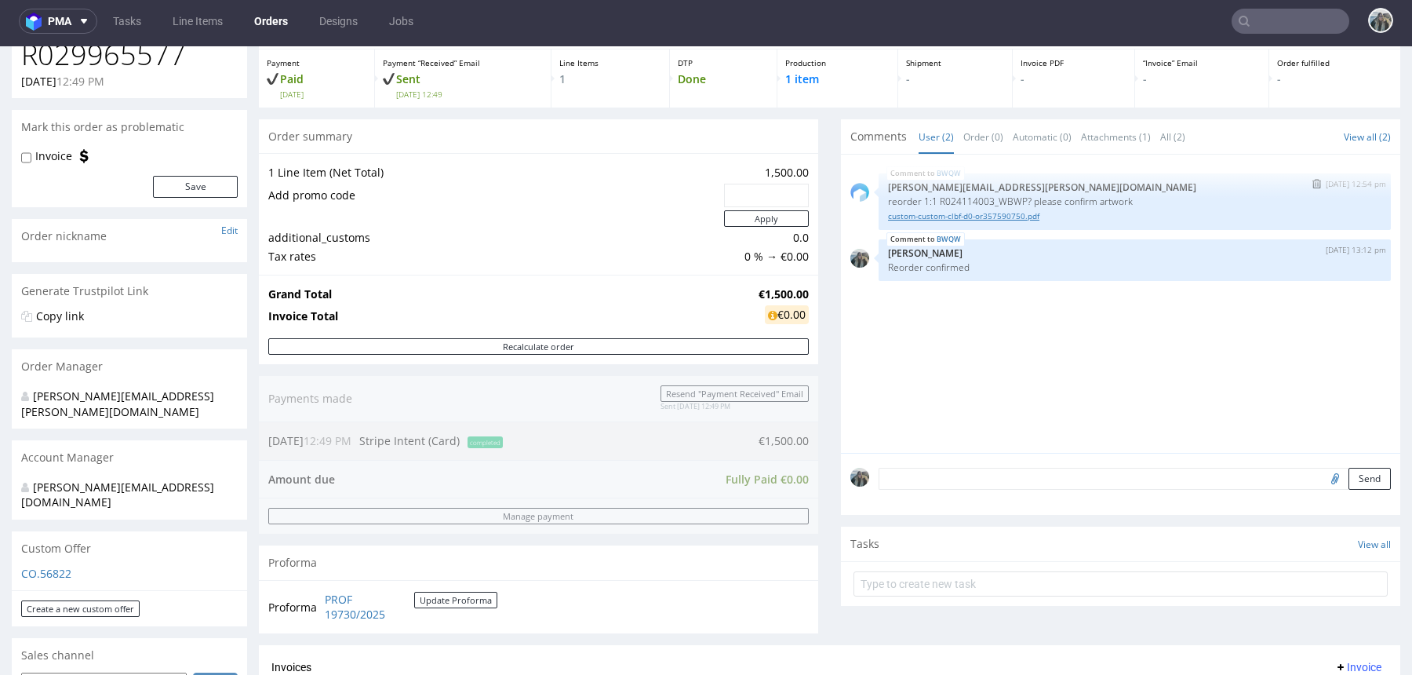
click at [910, 214] on link "custom-custom-clbf-d0-or357590750.pdf" at bounding box center [1135, 216] width 494 height 12
